Goal: Information Seeking & Learning: Check status

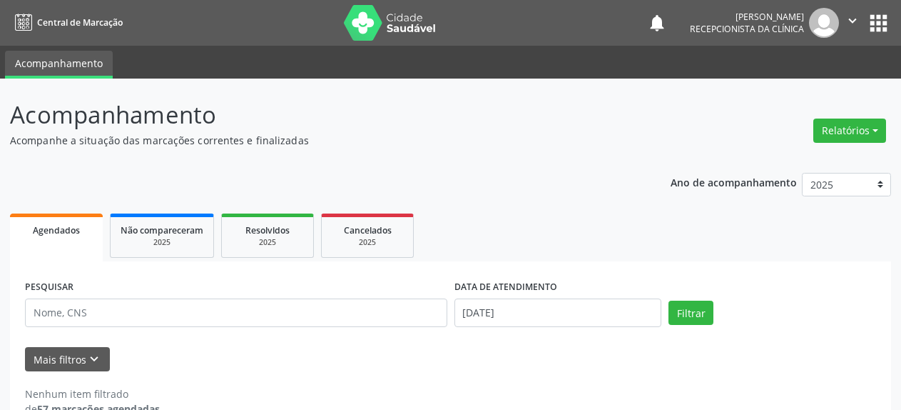
scroll to position [31, 0]
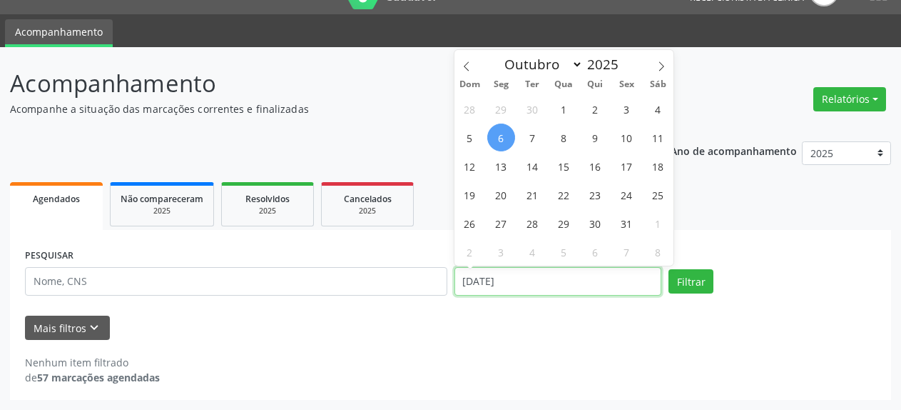
click at [525, 283] on input "[DATE]" at bounding box center [559, 281] width 208 height 29
click at [562, 146] on span "8" at bounding box center [564, 137] width 28 height 28
type input "08/10/2025"
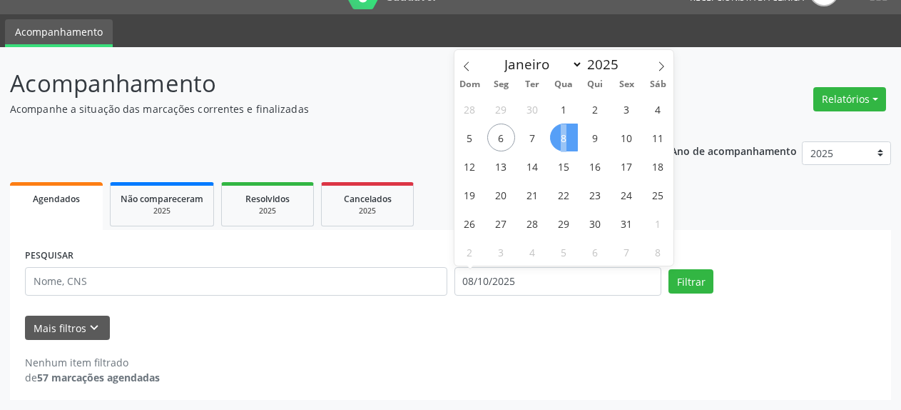
click at [562, 146] on span "8" at bounding box center [564, 137] width 28 height 28
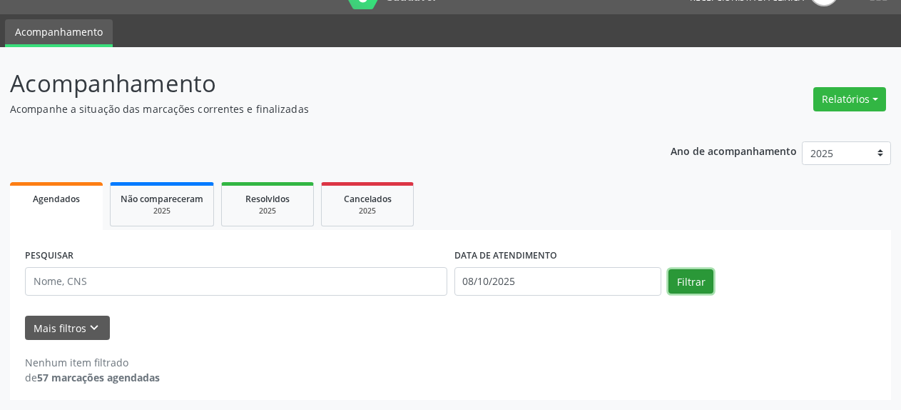
click at [683, 282] on button "Filtrar" at bounding box center [691, 281] width 45 height 24
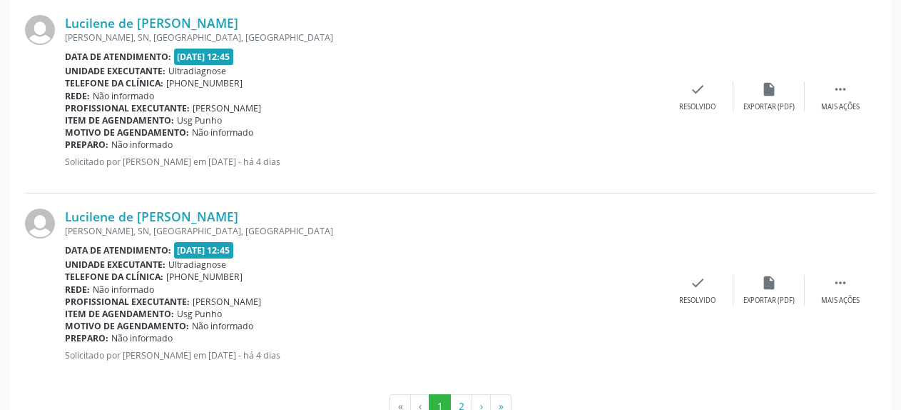
scroll to position [2986, 0]
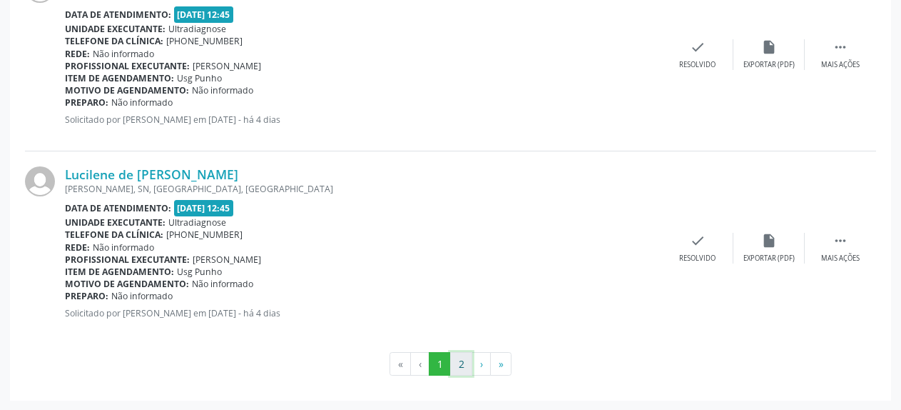
click at [458, 367] on button "2" at bounding box center [461, 364] width 22 height 24
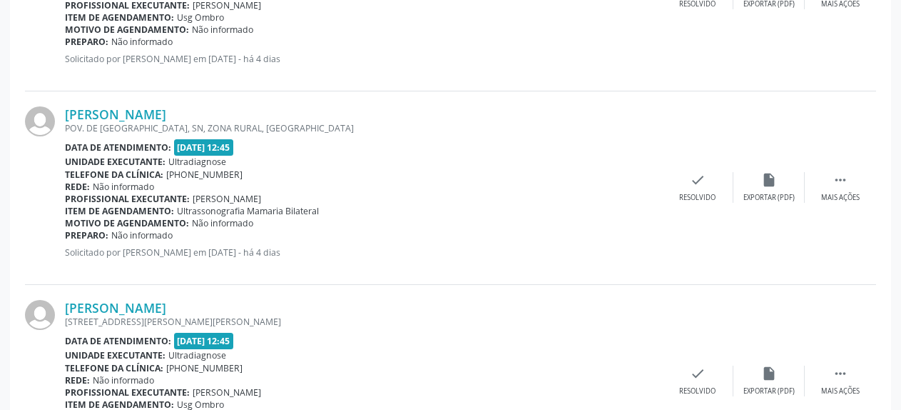
scroll to position [1170, 0]
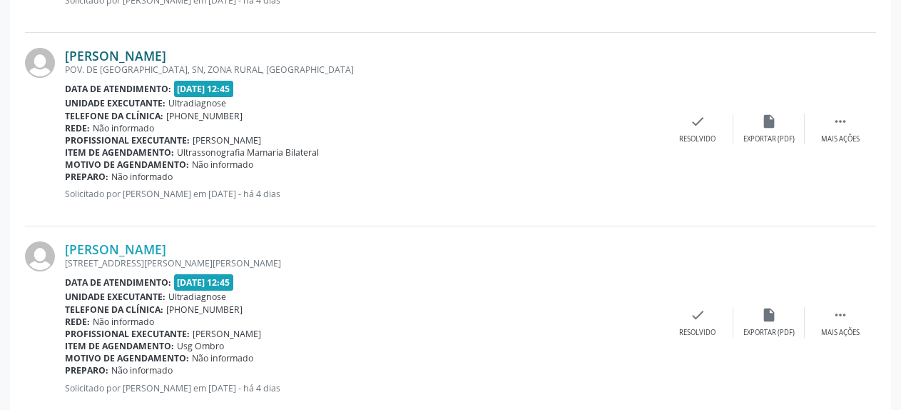
click at [129, 55] on link "[PERSON_NAME]" at bounding box center [115, 56] width 101 height 16
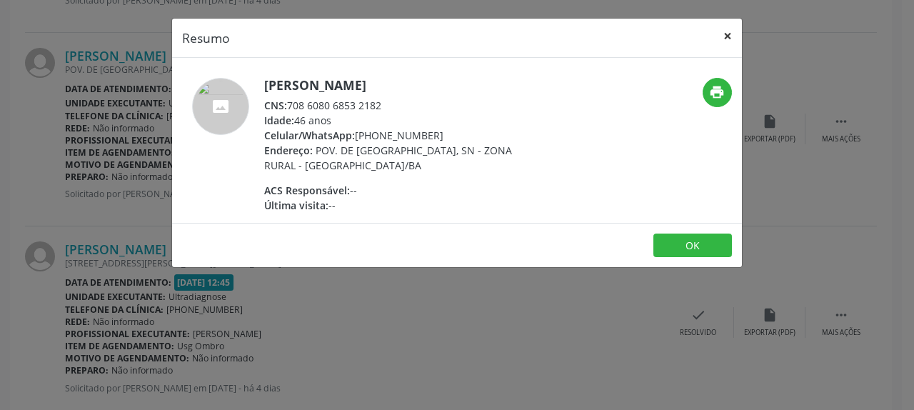
click at [723, 39] on button "×" at bounding box center [727, 36] width 29 height 35
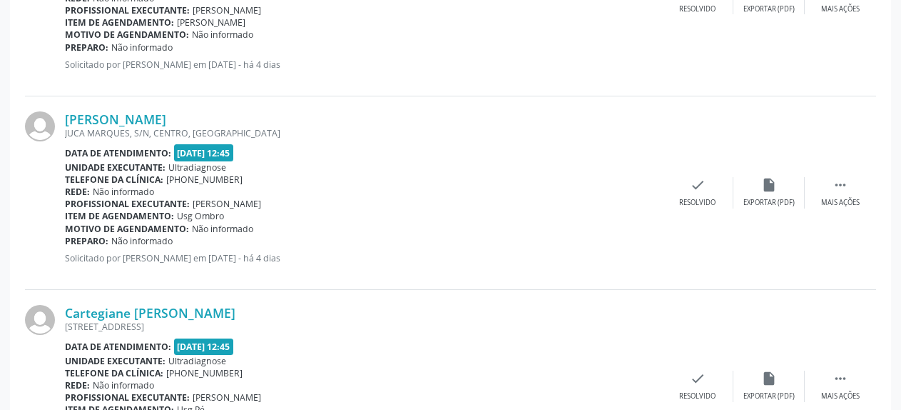
scroll to position [1898, 0]
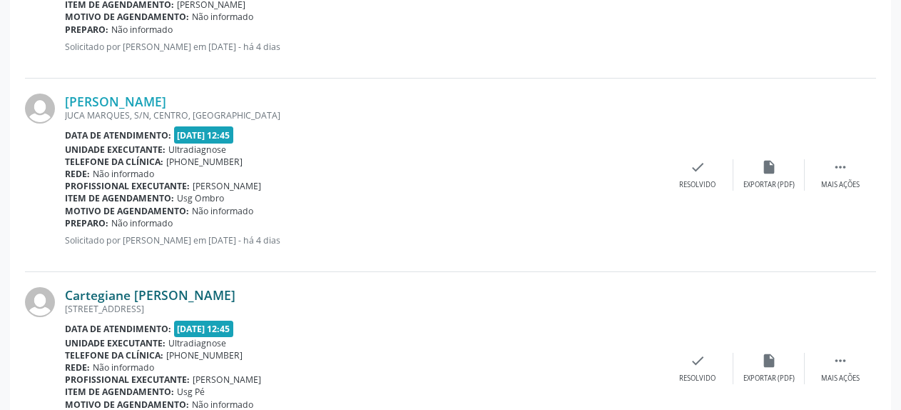
click at [160, 297] on link "Cartegiane [PERSON_NAME]" at bounding box center [150, 295] width 171 height 16
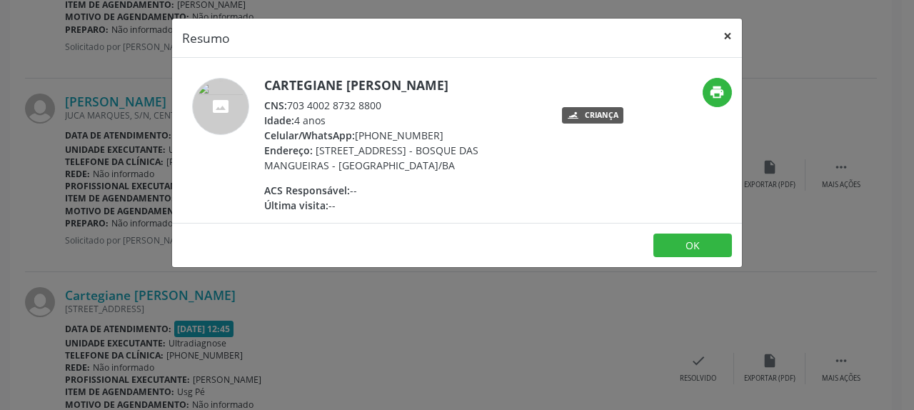
click at [724, 39] on button "×" at bounding box center [727, 36] width 29 height 35
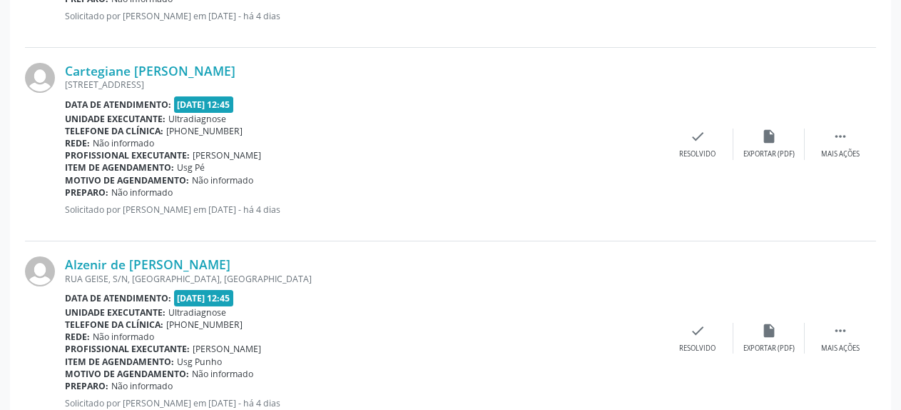
scroll to position [2405, 0]
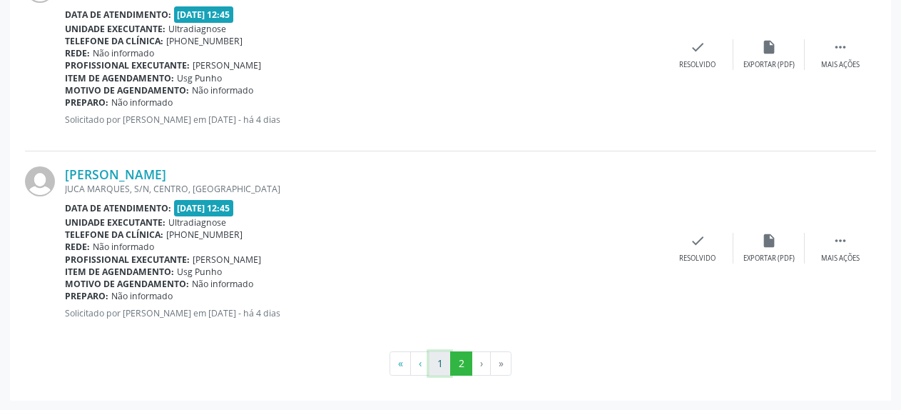
click at [438, 368] on button "1" at bounding box center [440, 363] width 22 height 24
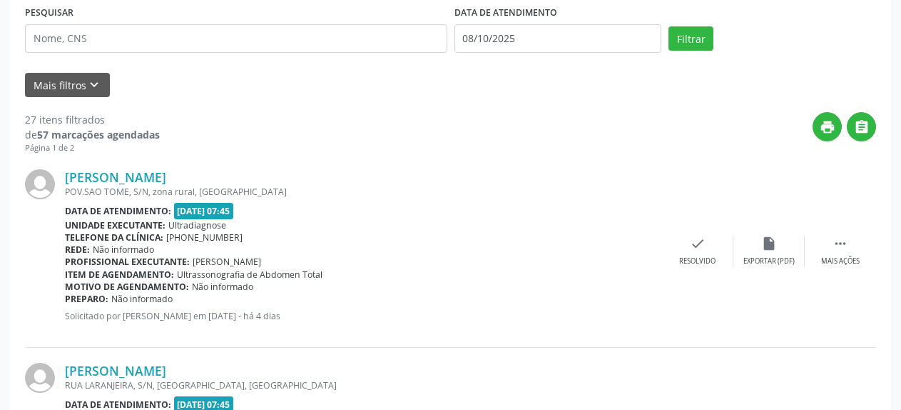
scroll to position [296, 0]
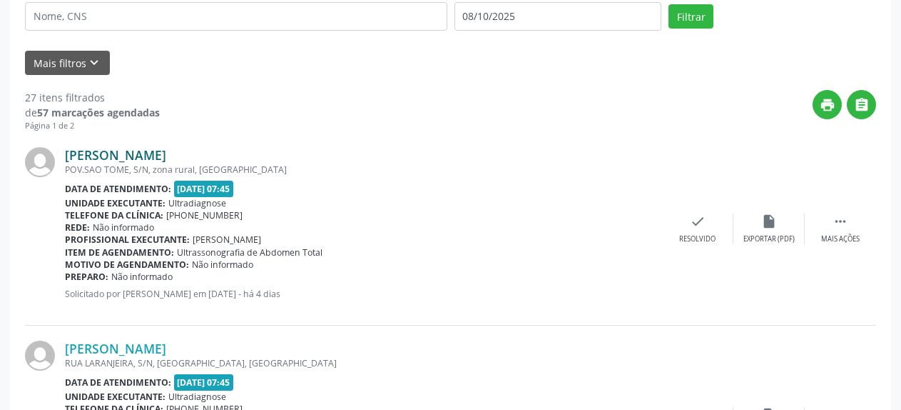
click at [144, 157] on link "[PERSON_NAME]" at bounding box center [115, 155] width 101 height 16
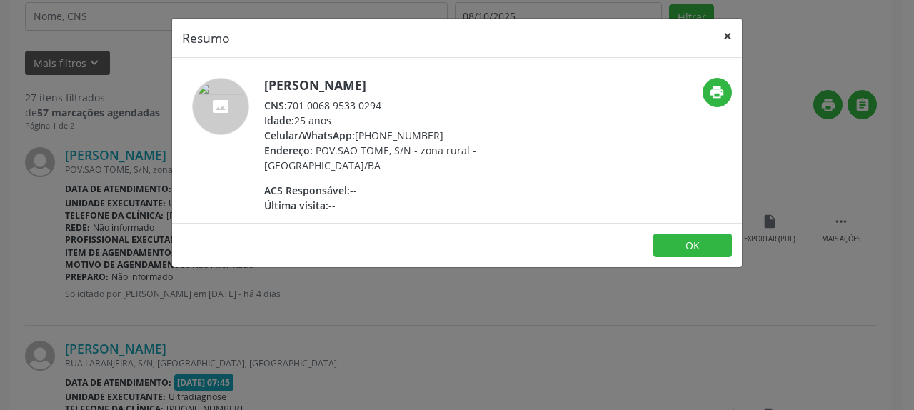
click at [729, 36] on button "×" at bounding box center [727, 36] width 29 height 35
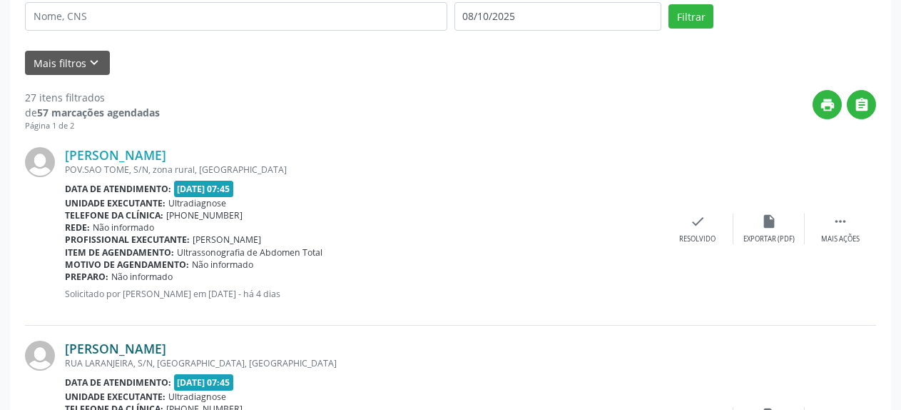
click at [124, 346] on link "[PERSON_NAME]" at bounding box center [115, 348] width 101 height 16
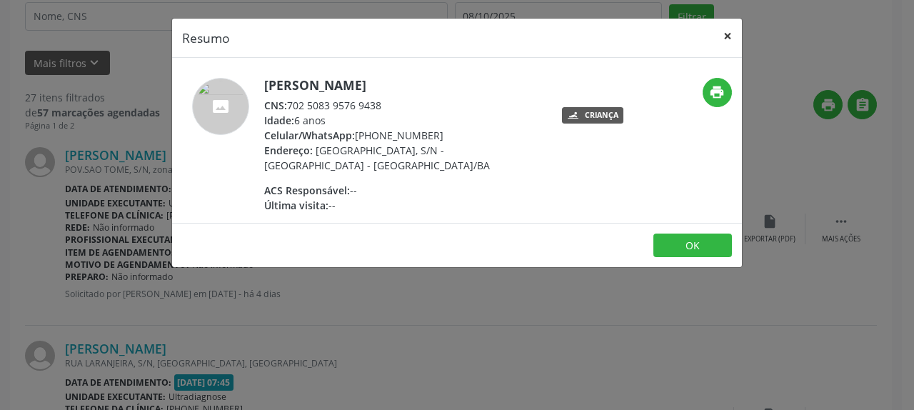
click at [722, 36] on button "×" at bounding box center [727, 36] width 29 height 35
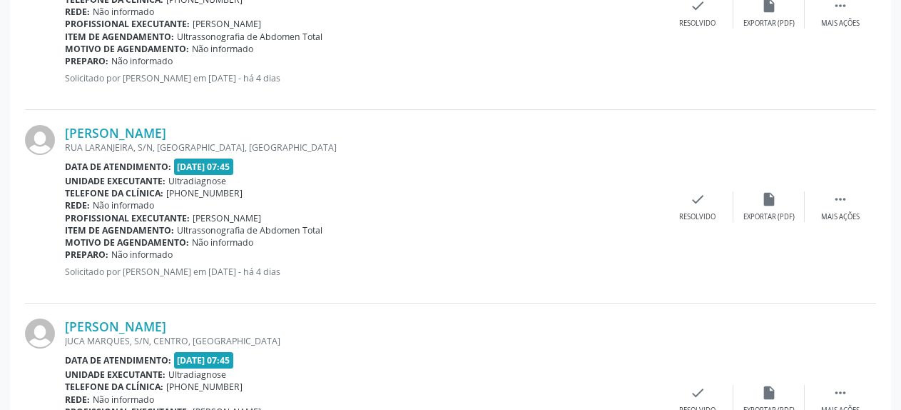
scroll to position [515, 0]
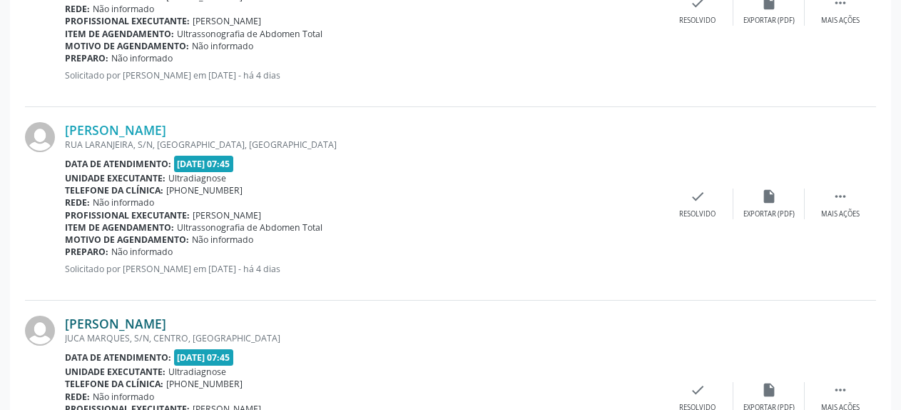
click at [122, 328] on link "[PERSON_NAME]" at bounding box center [115, 323] width 101 height 16
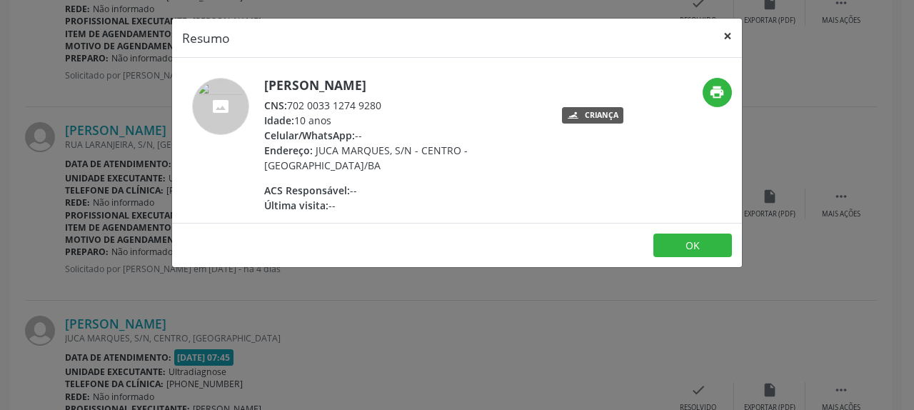
click at [724, 34] on button "×" at bounding box center [727, 36] width 29 height 35
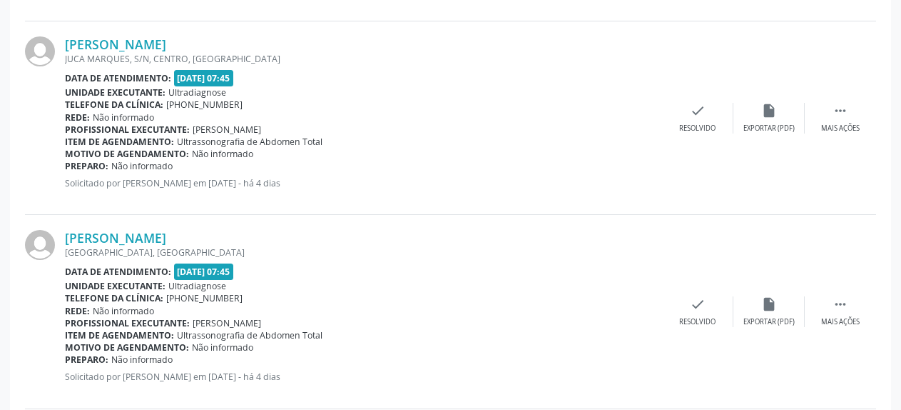
scroll to position [806, 0]
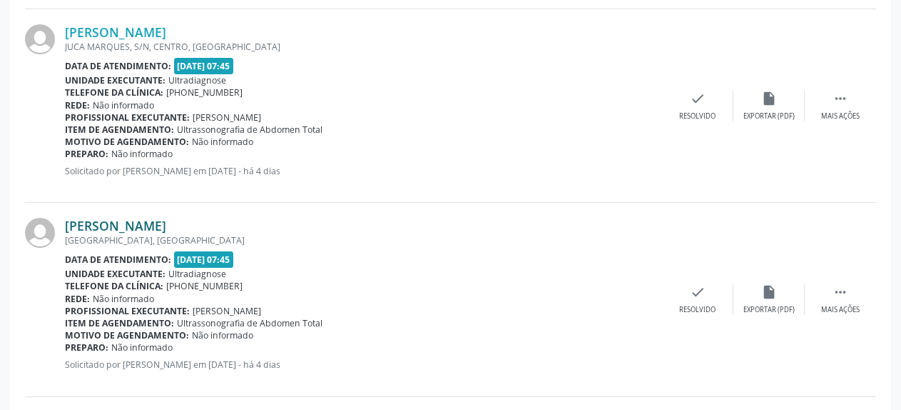
click at [128, 232] on link "[PERSON_NAME]" at bounding box center [115, 226] width 101 height 16
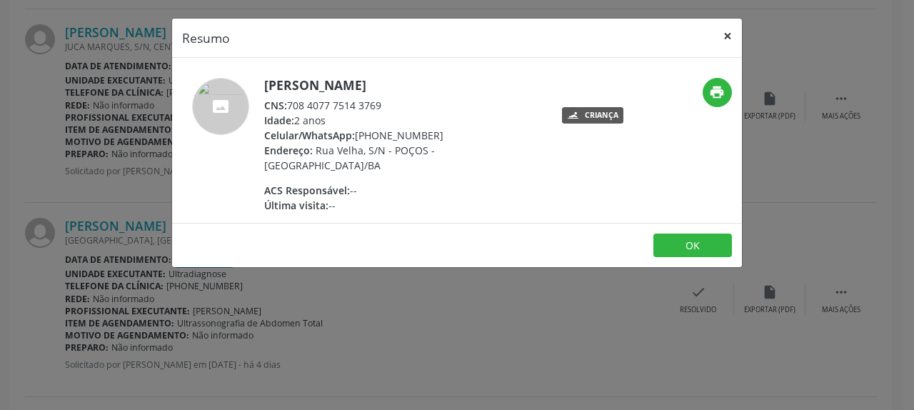
click at [729, 36] on button "×" at bounding box center [727, 36] width 29 height 35
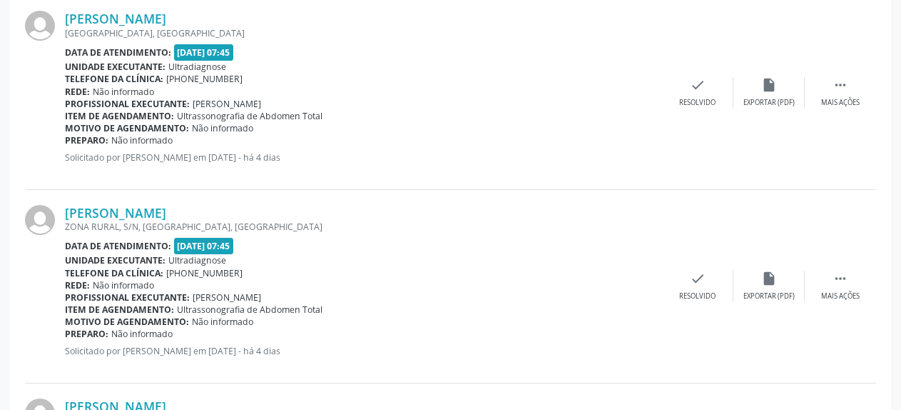
scroll to position [1024, 0]
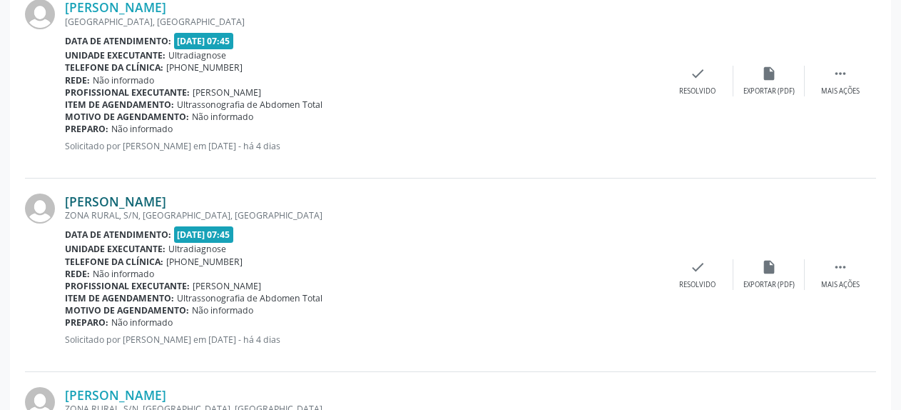
click at [105, 203] on link "[PERSON_NAME]" at bounding box center [115, 201] width 101 height 16
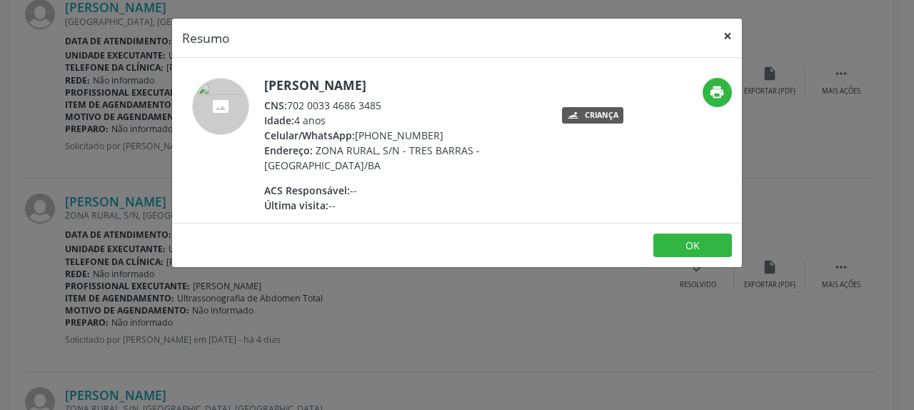
click at [727, 35] on button "×" at bounding box center [727, 36] width 29 height 35
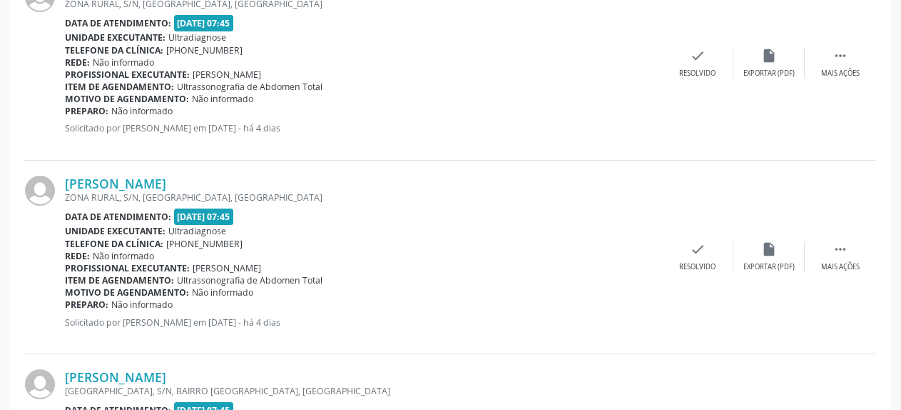
scroll to position [1243, 0]
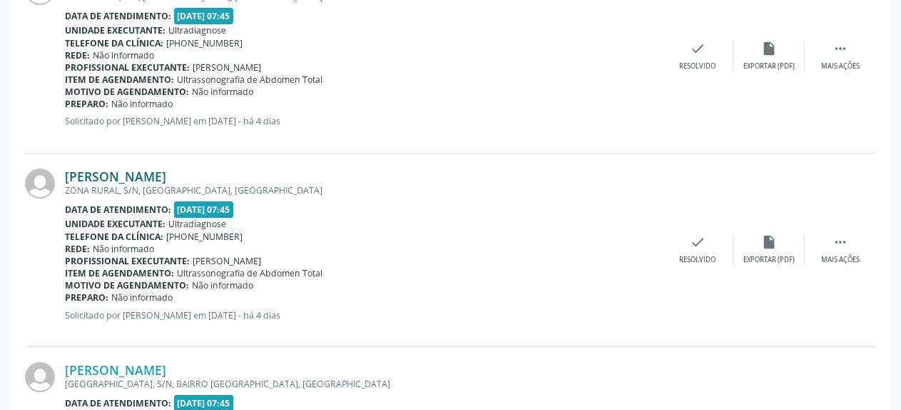
click at [86, 183] on link "[PERSON_NAME]" at bounding box center [115, 176] width 101 height 16
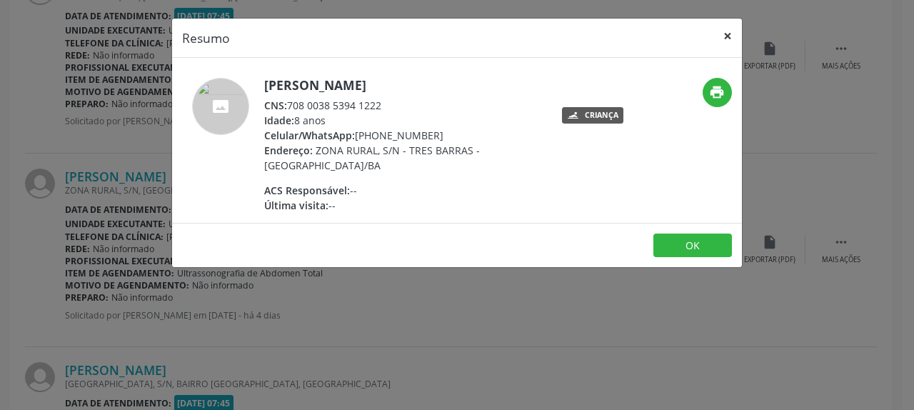
click at [730, 35] on button "×" at bounding box center [727, 36] width 29 height 35
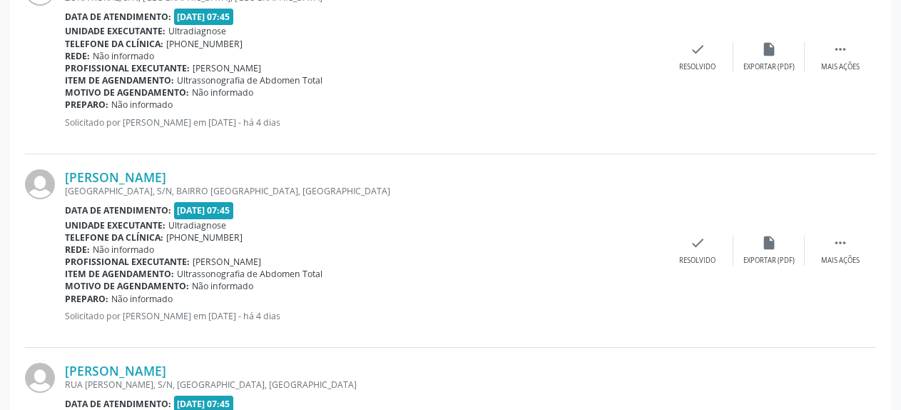
scroll to position [1461, 0]
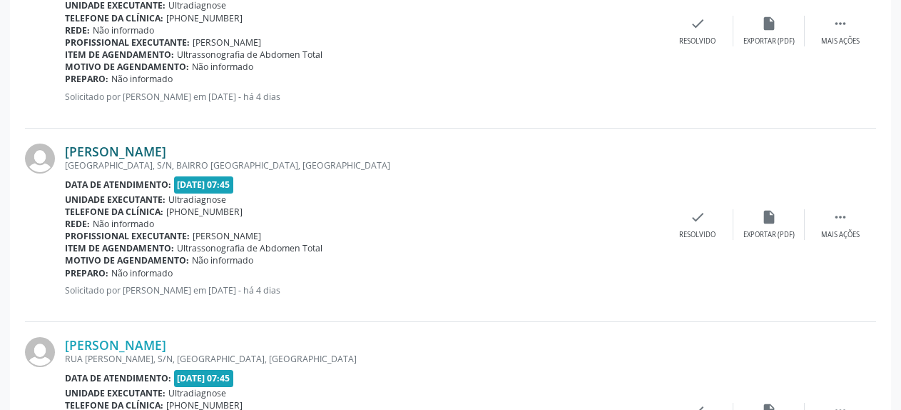
click at [153, 151] on link "[PERSON_NAME]" at bounding box center [115, 151] width 101 height 16
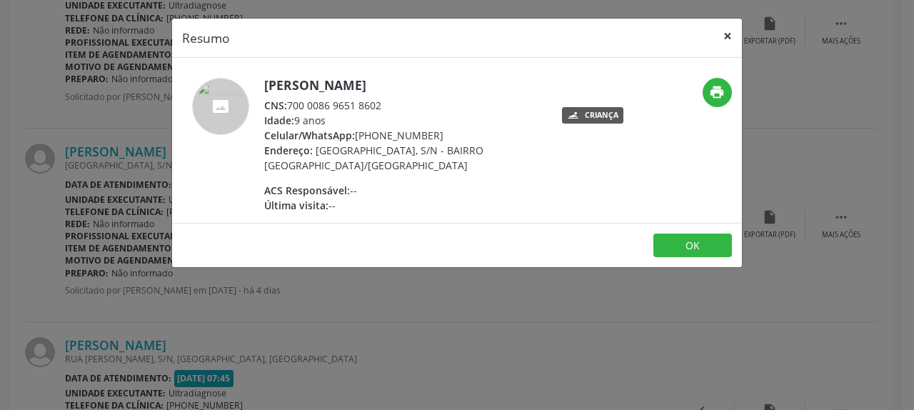
click at [729, 39] on button "×" at bounding box center [727, 36] width 29 height 35
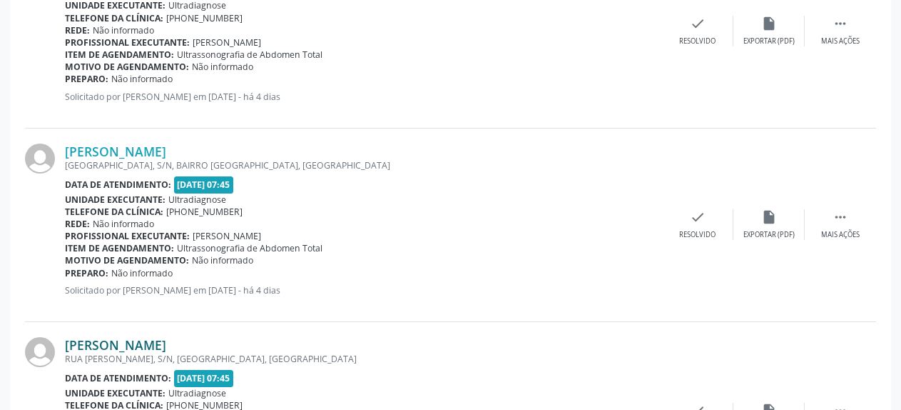
click at [97, 342] on link "[PERSON_NAME]" at bounding box center [115, 345] width 101 height 16
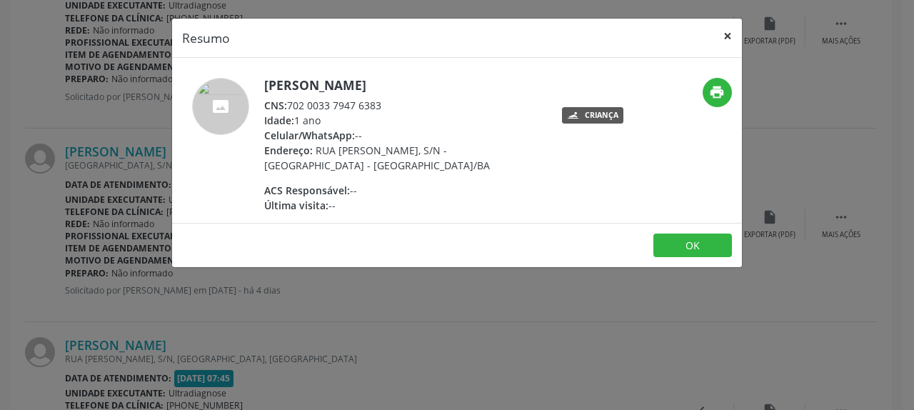
click at [723, 38] on button "×" at bounding box center [727, 36] width 29 height 35
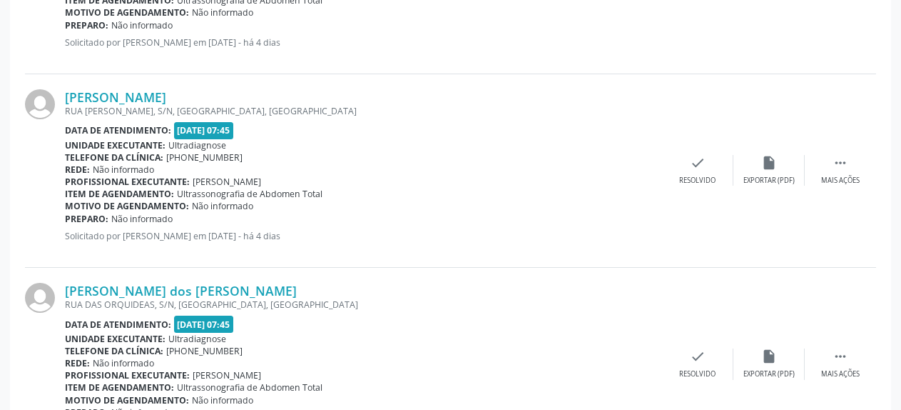
scroll to position [1752, 0]
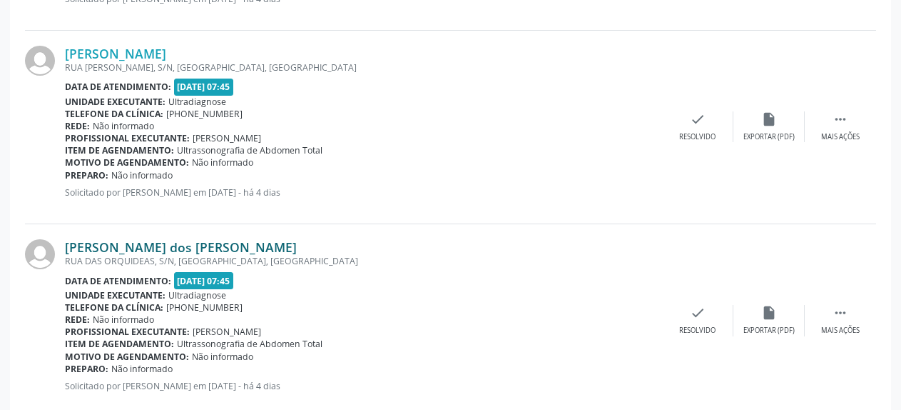
click at [128, 253] on link "[PERSON_NAME] dos [PERSON_NAME]" at bounding box center [181, 247] width 232 height 16
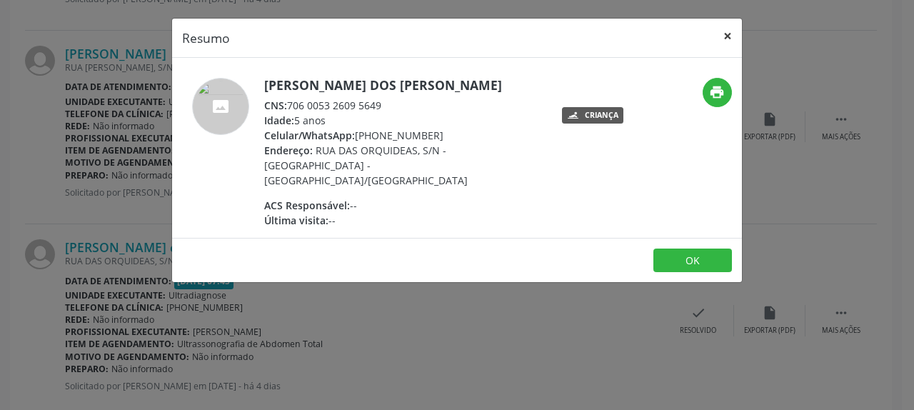
click at [722, 36] on button "×" at bounding box center [727, 36] width 29 height 35
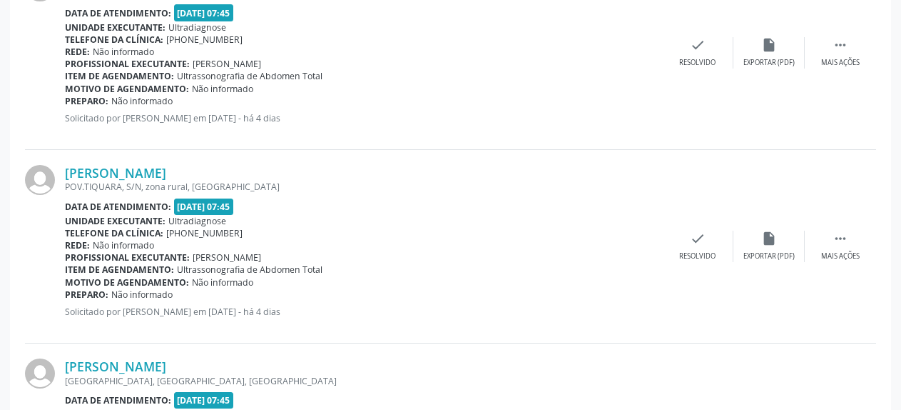
scroll to position [2043, 0]
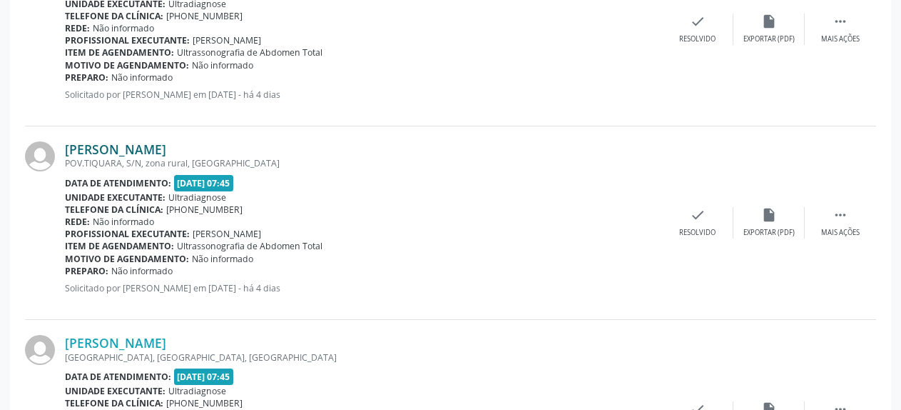
click at [128, 156] on link "[PERSON_NAME]" at bounding box center [115, 149] width 101 height 16
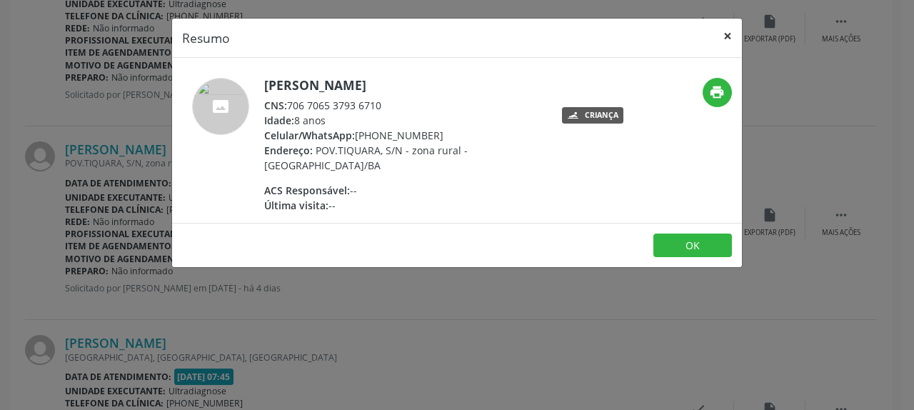
click at [725, 35] on button "×" at bounding box center [727, 36] width 29 height 35
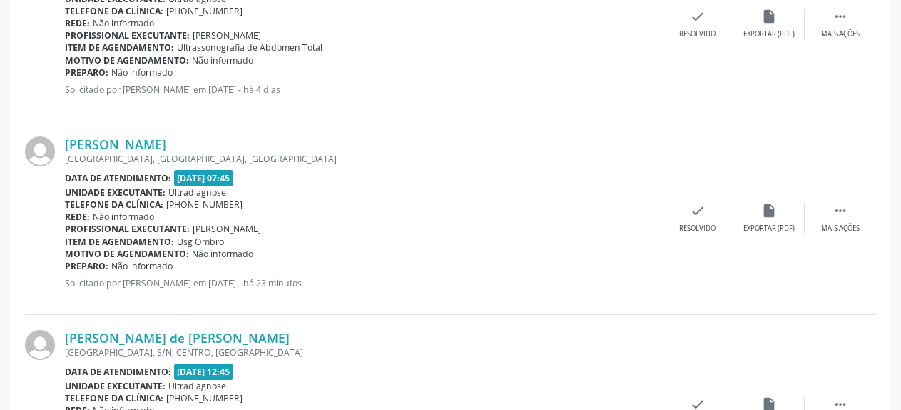
scroll to position [2262, 0]
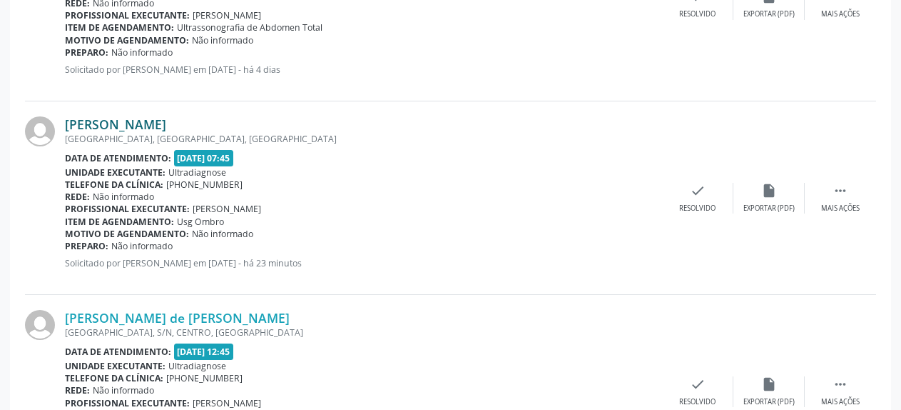
click at [131, 128] on link "[PERSON_NAME]" at bounding box center [115, 124] width 101 height 16
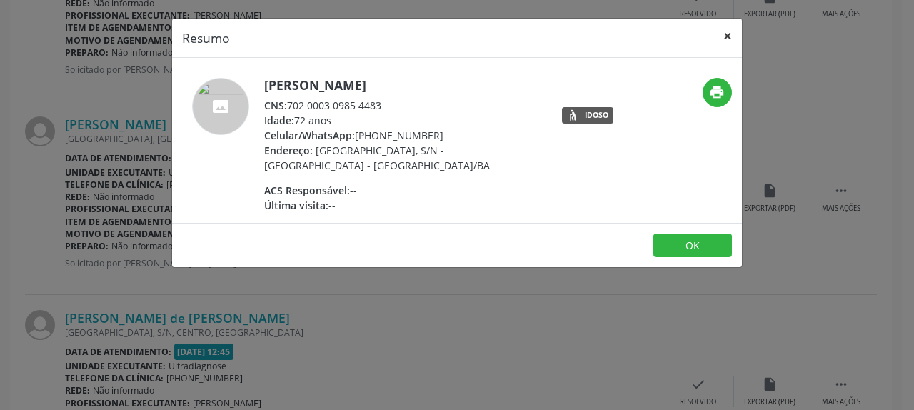
click at [727, 38] on button "×" at bounding box center [727, 36] width 29 height 35
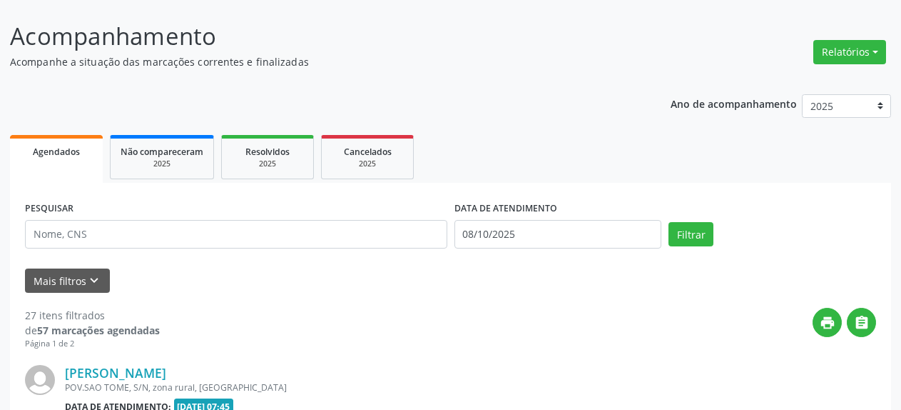
scroll to position [10, 0]
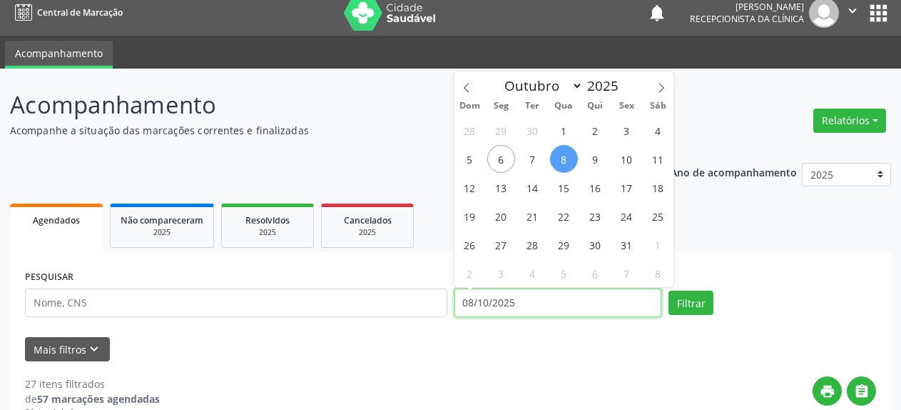
click at [507, 304] on input "08/10/2025" at bounding box center [559, 302] width 208 height 29
click at [498, 188] on span "13" at bounding box center [501, 187] width 28 height 28
type input "[DATE]"
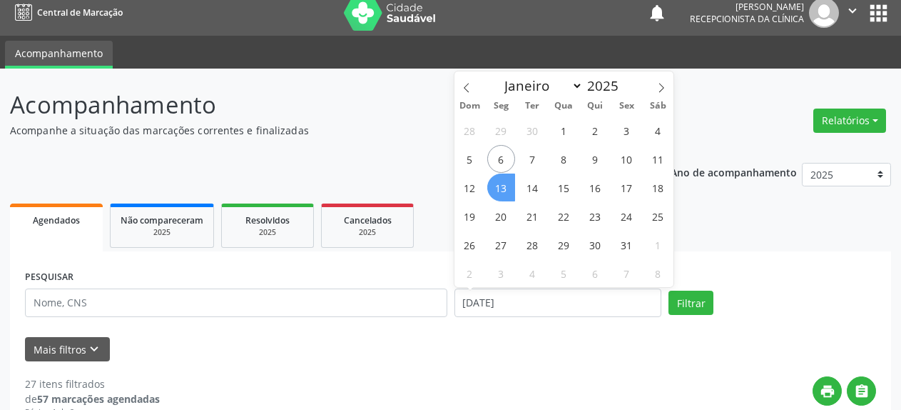
click at [498, 188] on span "13" at bounding box center [501, 187] width 28 height 28
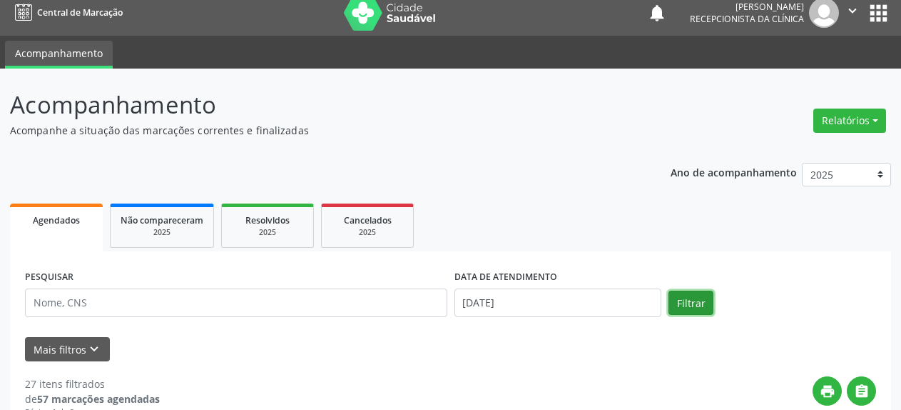
click at [694, 310] on button "Filtrar" at bounding box center [691, 302] width 45 height 24
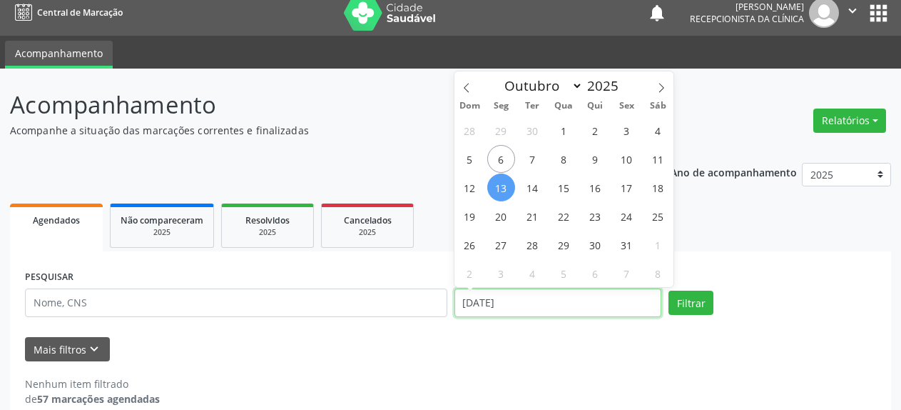
click at [491, 307] on input "[DATE]" at bounding box center [559, 302] width 208 height 29
click at [627, 162] on span "10" at bounding box center [627, 159] width 28 height 28
type input "[DATE]"
click at [627, 162] on span "10" at bounding box center [627, 159] width 28 height 28
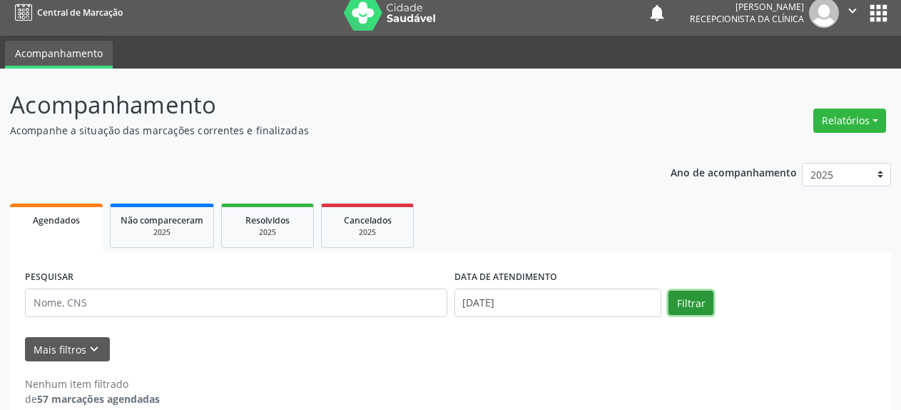
click at [694, 309] on button "Filtrar" at bounding box center [691, 302] width 45 height 24
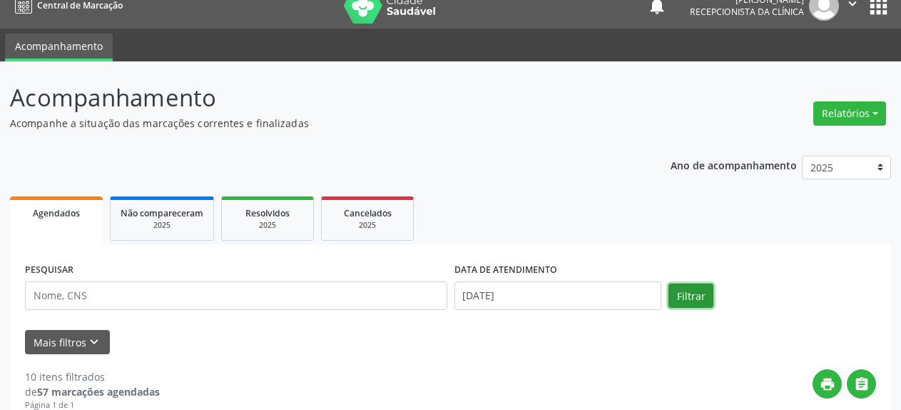
scroll to position [0, 0]
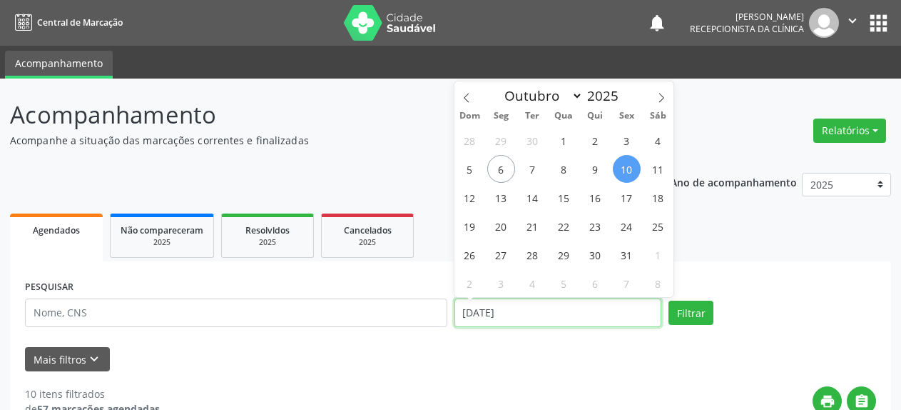
click at [515, 310] on input "[DATE]" at bounding box center [559, 312] width 208 height 29
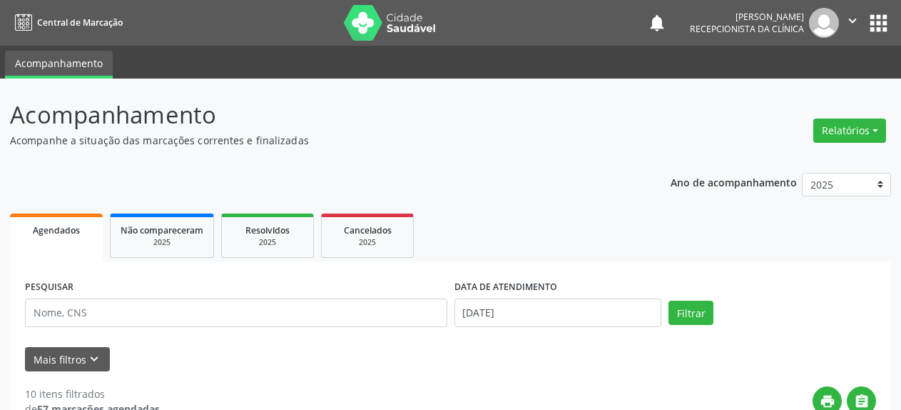
click at [213, 13] on nav "Central de Marcação notifications [PERSON_NAME] Recepcionista da clínica  Conf…" at bounding box center [450, 23] width 901 height 46
